Goal: Task Accomplishment & Management: Use online tool/utility

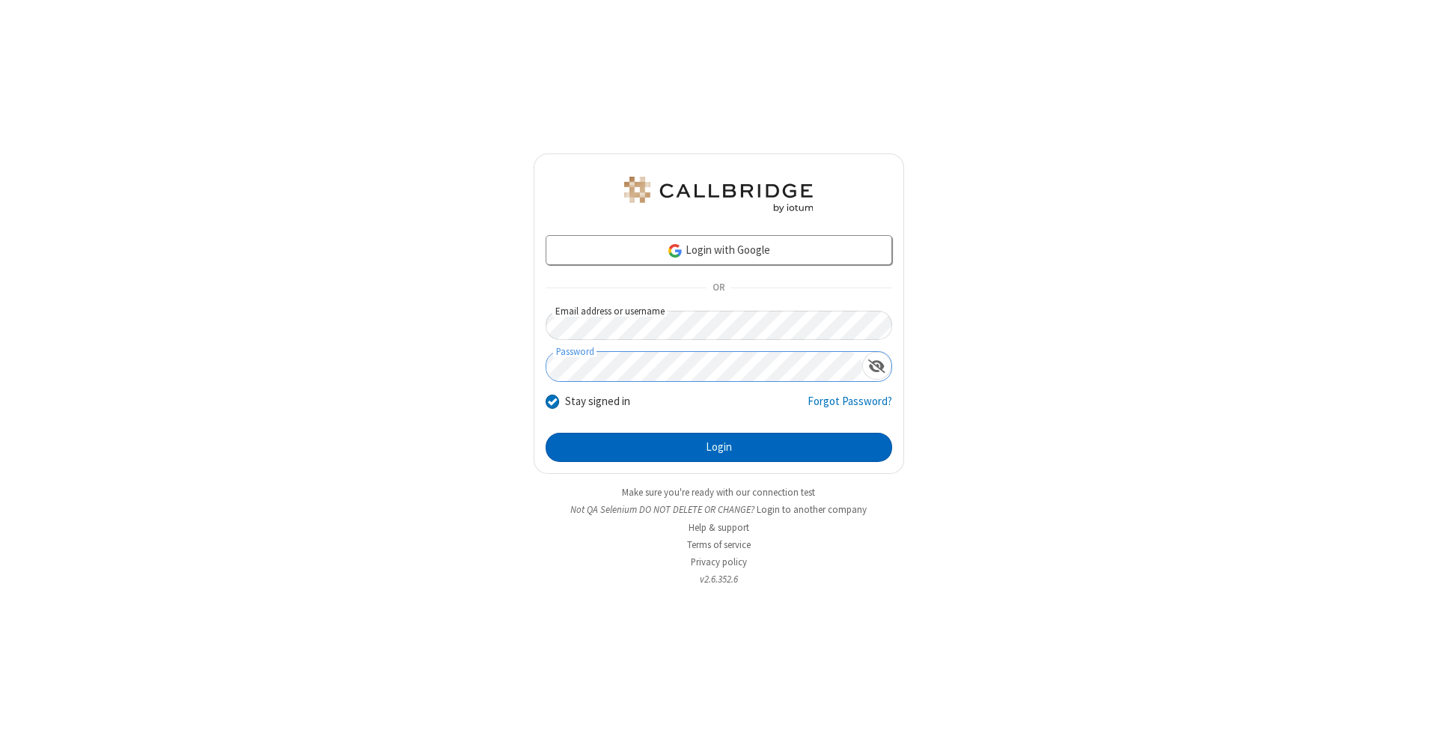
click at [718, 447] on button "Login" at bounding box center [719, 448] width 346 height 30
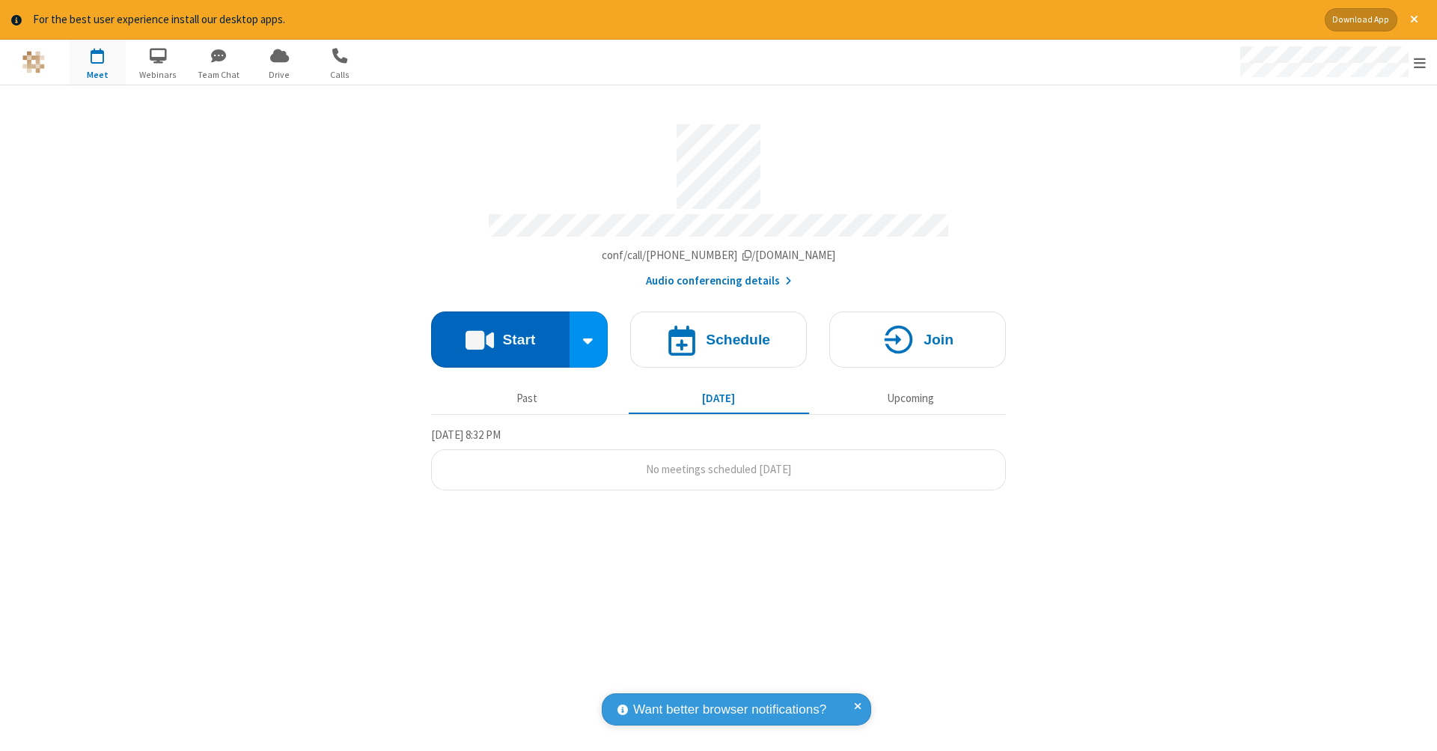
click at [500, 332] on button "Start" at bounding box center [500, 339] width 138 height 56
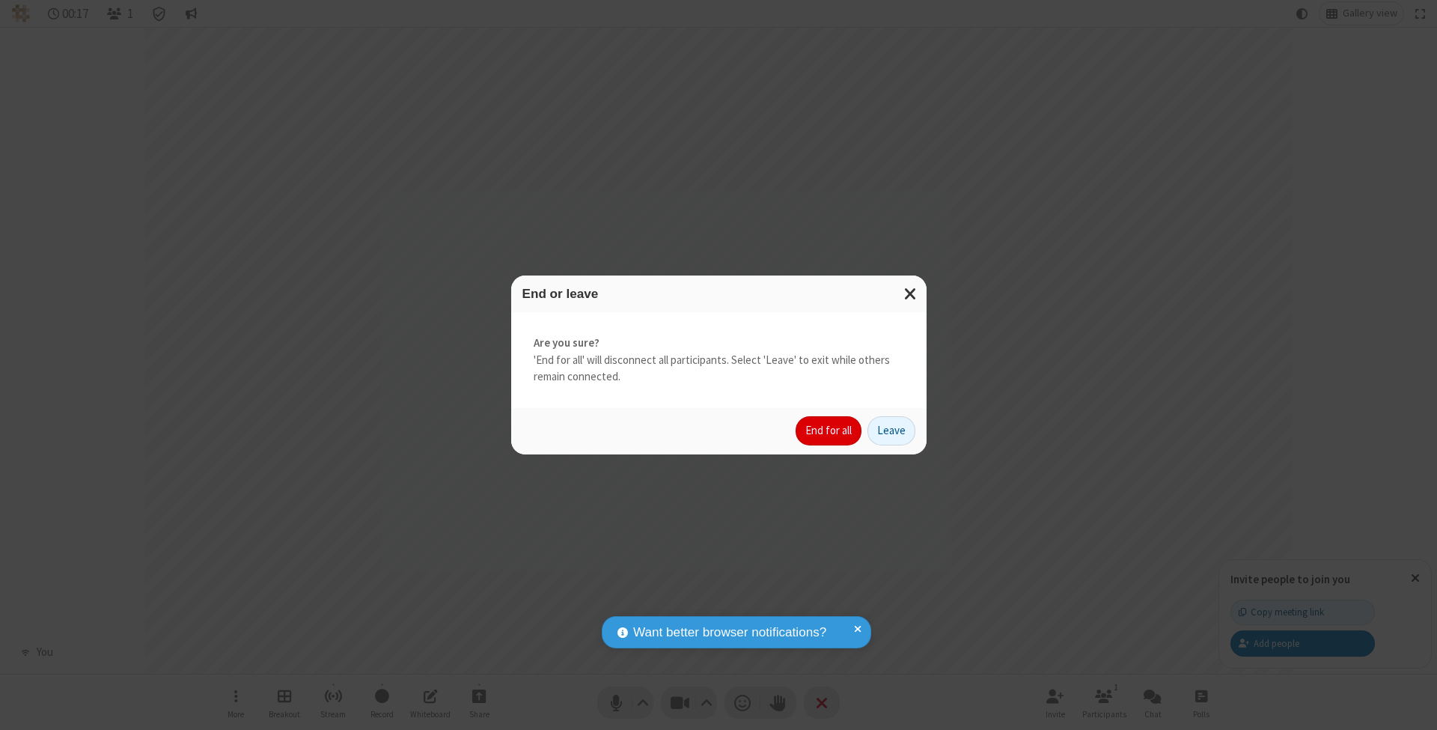
click at [829, 430] on button "End for all" at bounding box center [828, 431] width 66 height 30
